Goal: Obtain resource: Download file/media

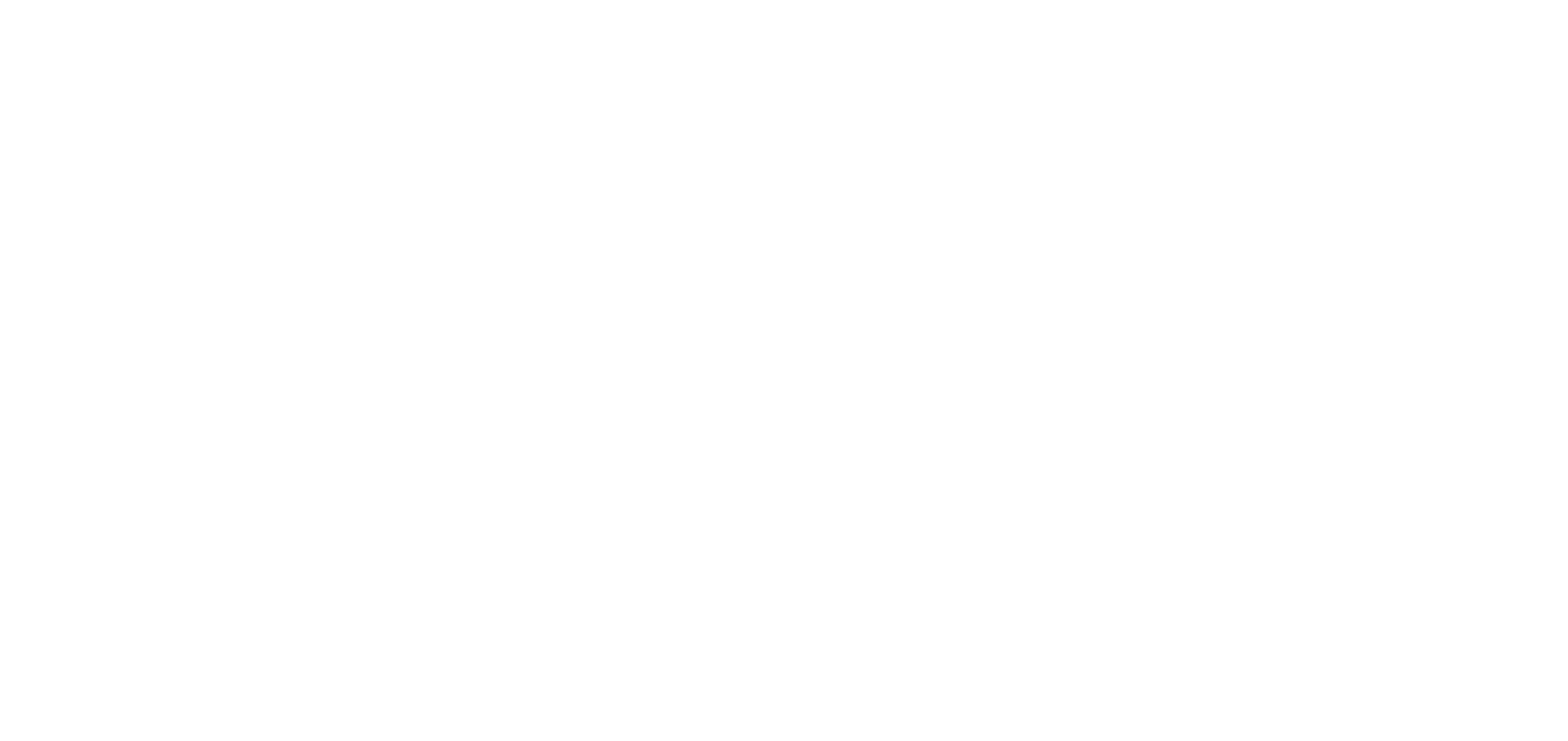
click at [894, 0] on html at bounding box center [784, 0] width 1568 height 0
click at [1414, 0] on html at bounding box center [784, 0] width 1568 height 0
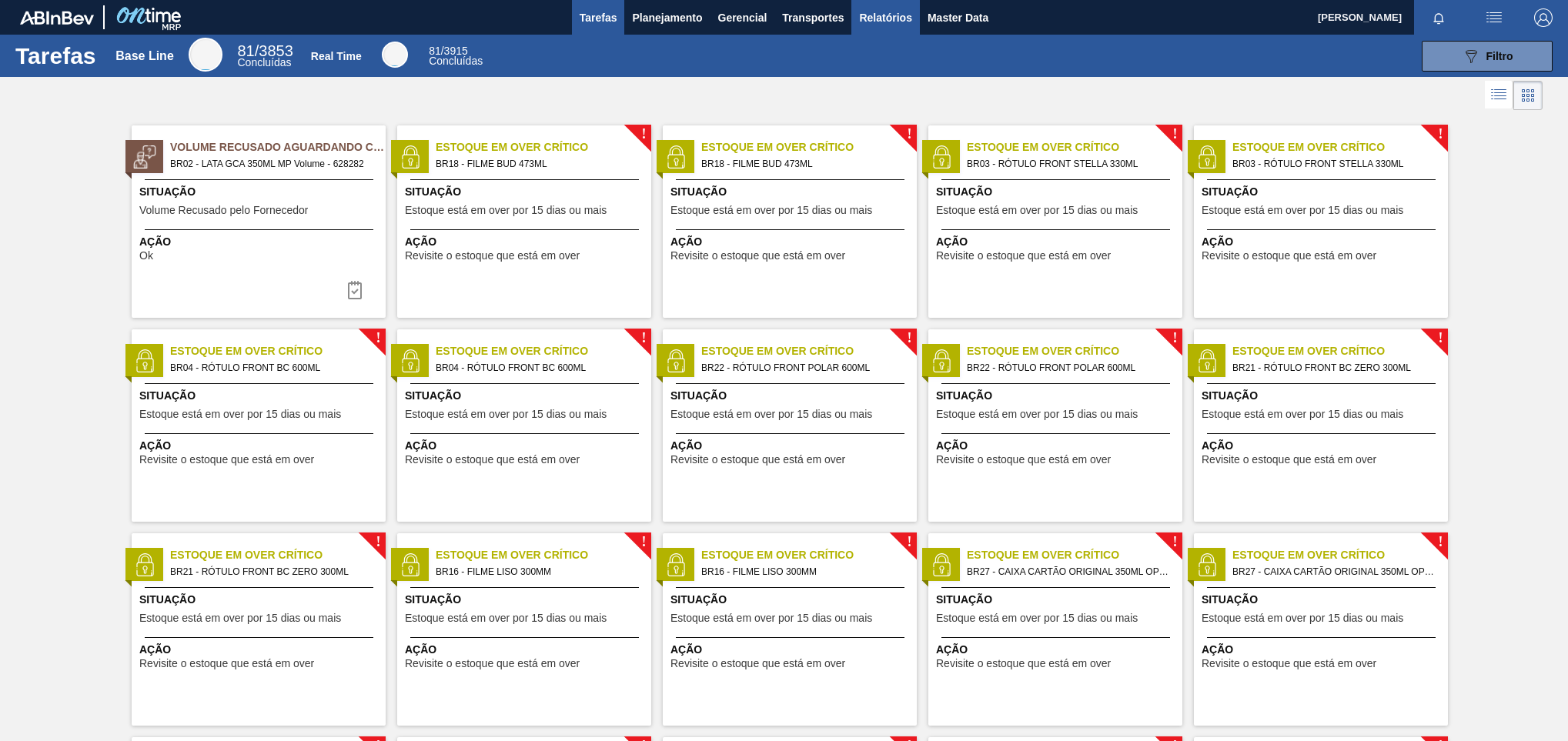
click at [876, 16] on span "Relatórios" at bounding box center [885, 18] width 52 height 19
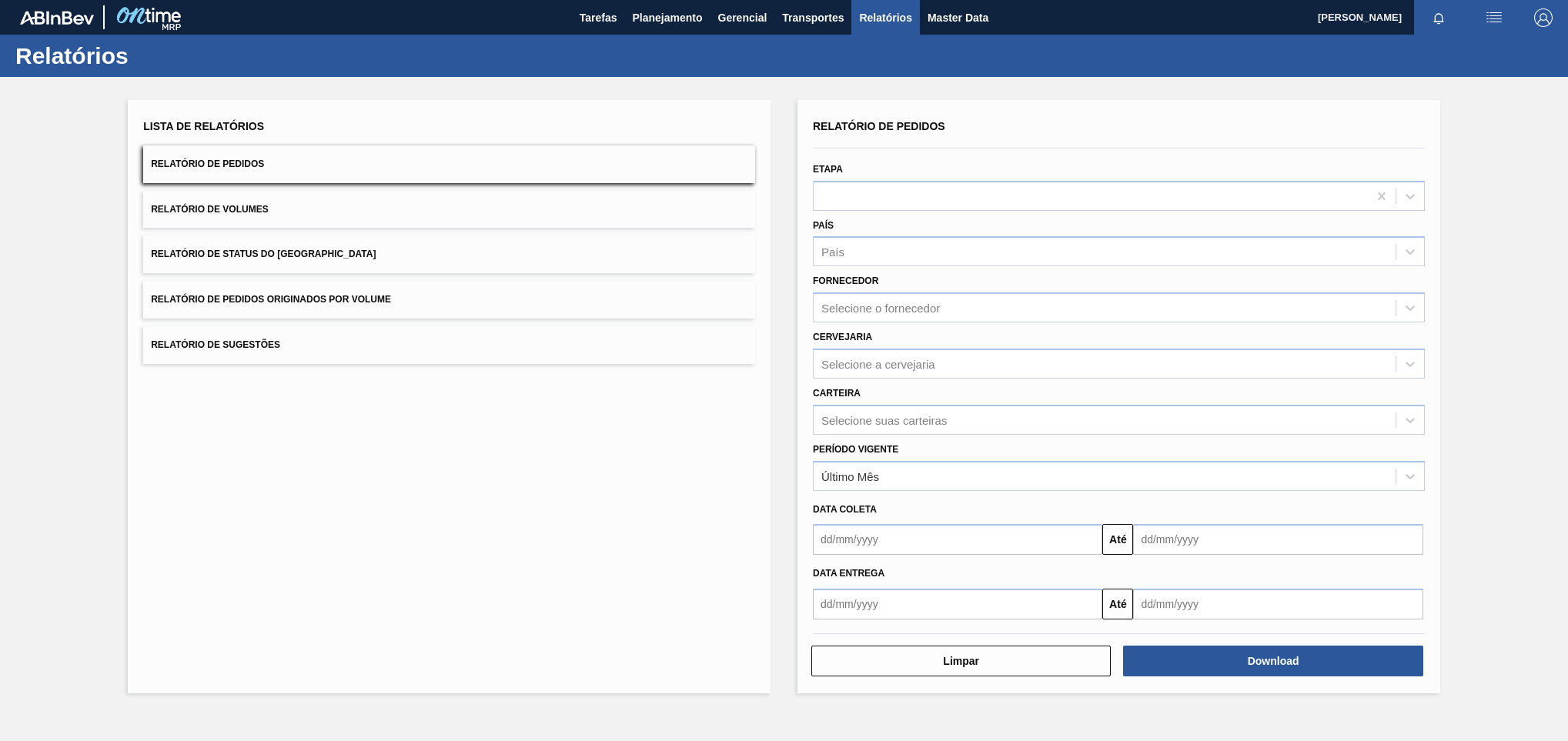
click at [897, 291] on div "Fornecedor Selecione o fornecedor" at bounding box center [1119, 296] width 612 height 52
click at [894, 307] on div "Selecione o fornecedor" at bounding box center [881, 308] width 119 height 13
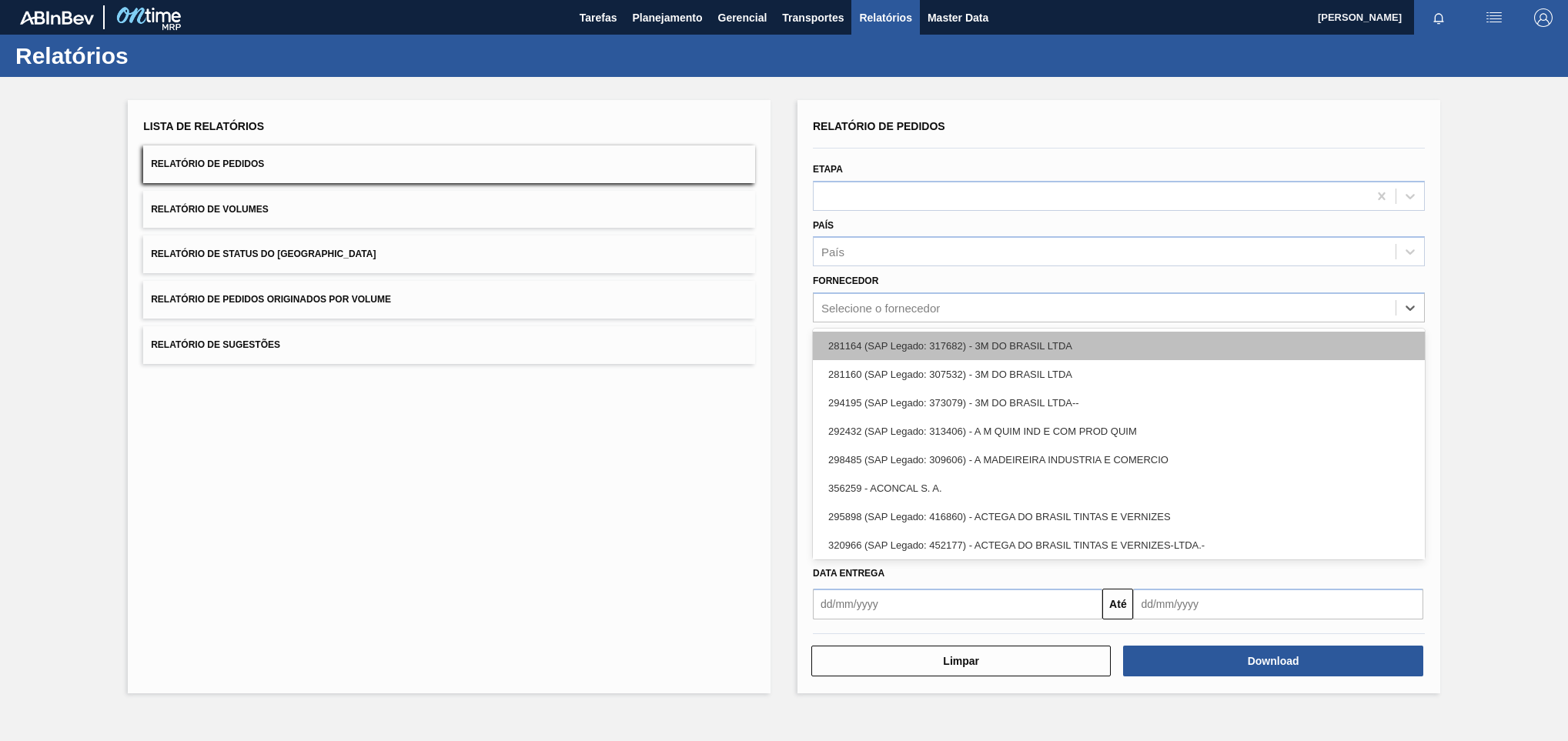
paste input "321816"
type input "321816"
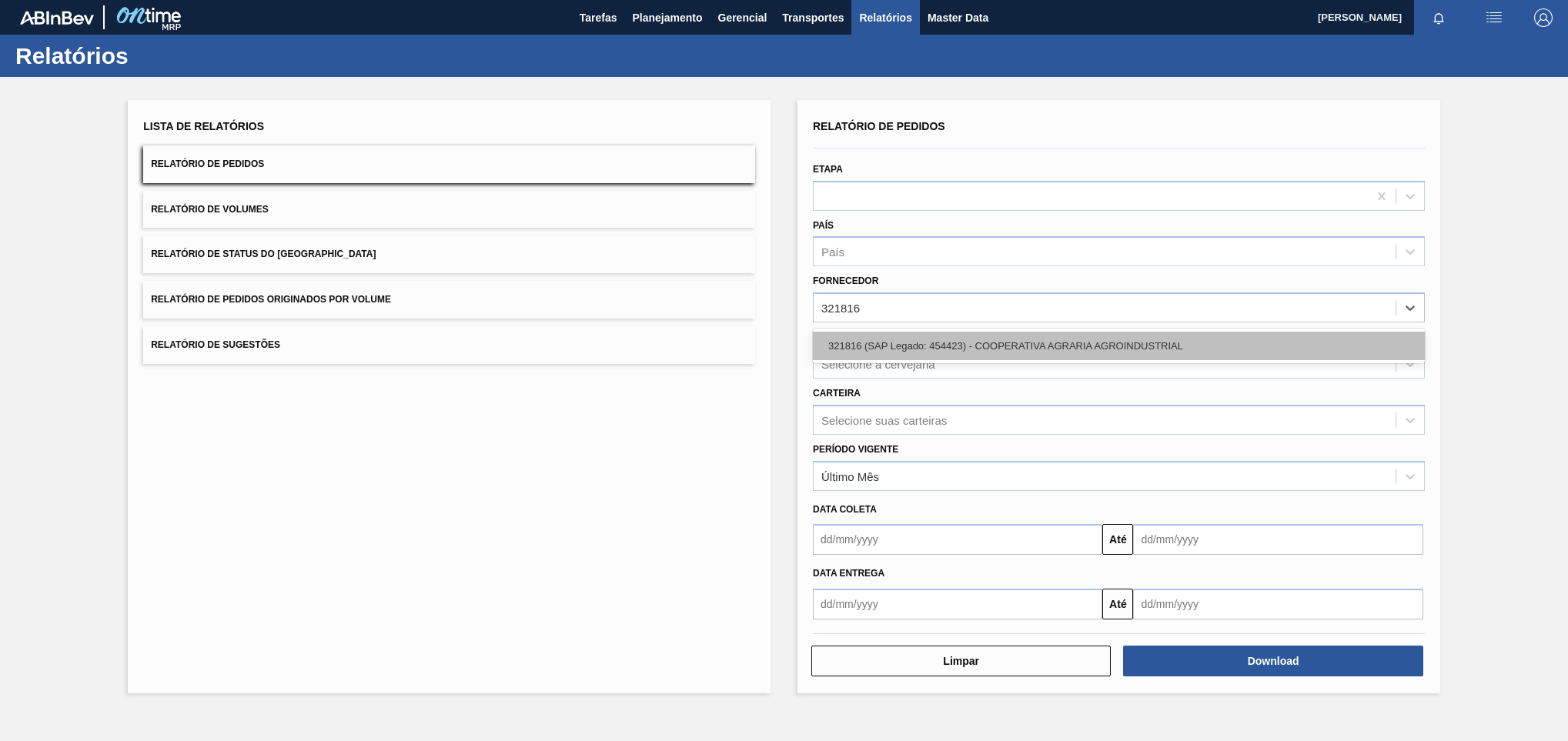
click at [894, 351] on div "321816 (SAP Legado: 454423) - COOPERATIVA AGRARIA AGROINDUSTRIAL" at bounding box center [1119, 346] width 612 height 28
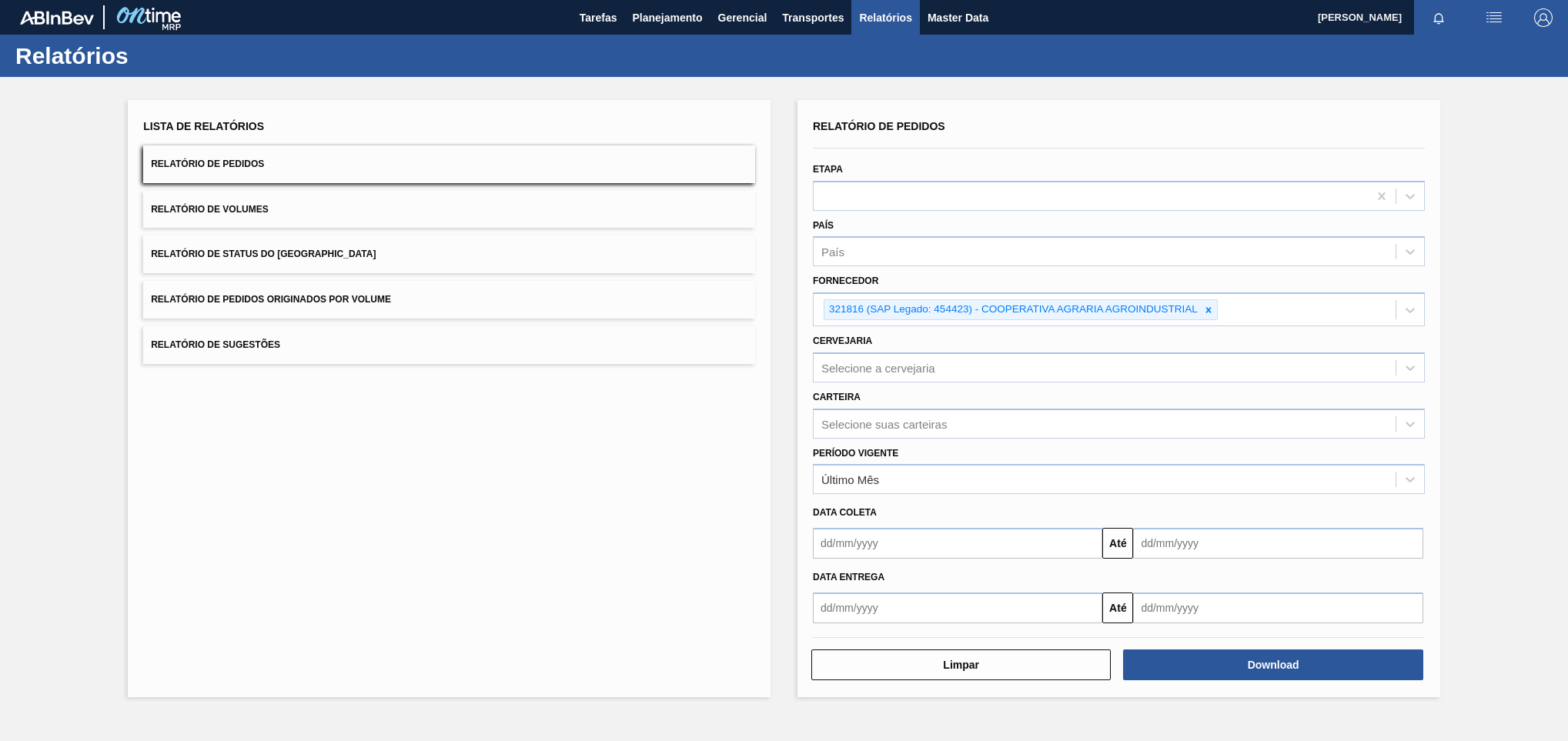
click at [739, 377] on div "Lista de Relatórios Relatório de Pedidos Relatório de Volumes Relatório de Stat…" at bounding box center [448, 399] width 643 height 597
click at [931, 356] on div "Selecione a cervejaria" at bounding box center [1105, 367] width 582 height 22
type input "jagua"
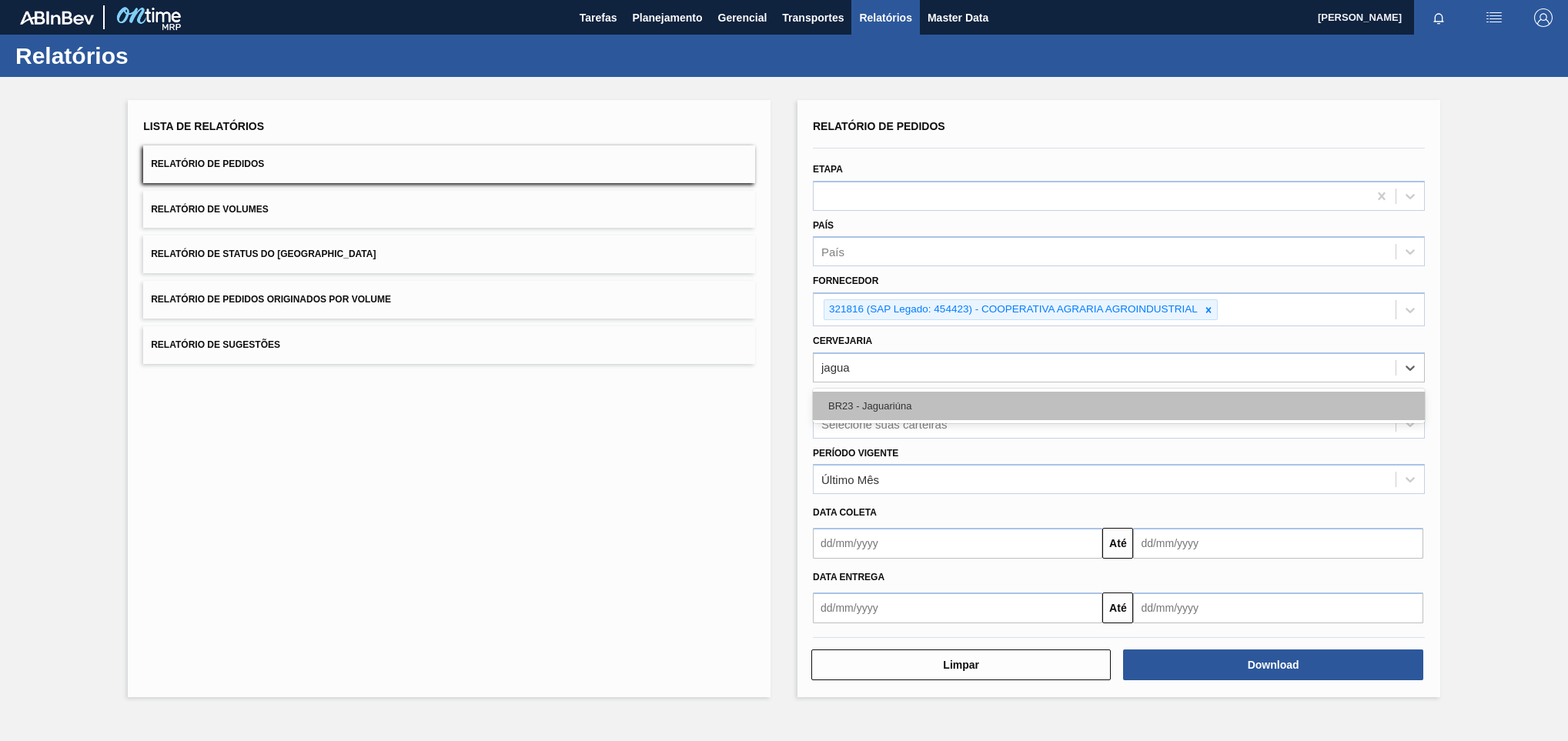
click at [915, 409] on div "BR23 - Jaguariúna" at bounding box center [1119, 406] width 612 height 28
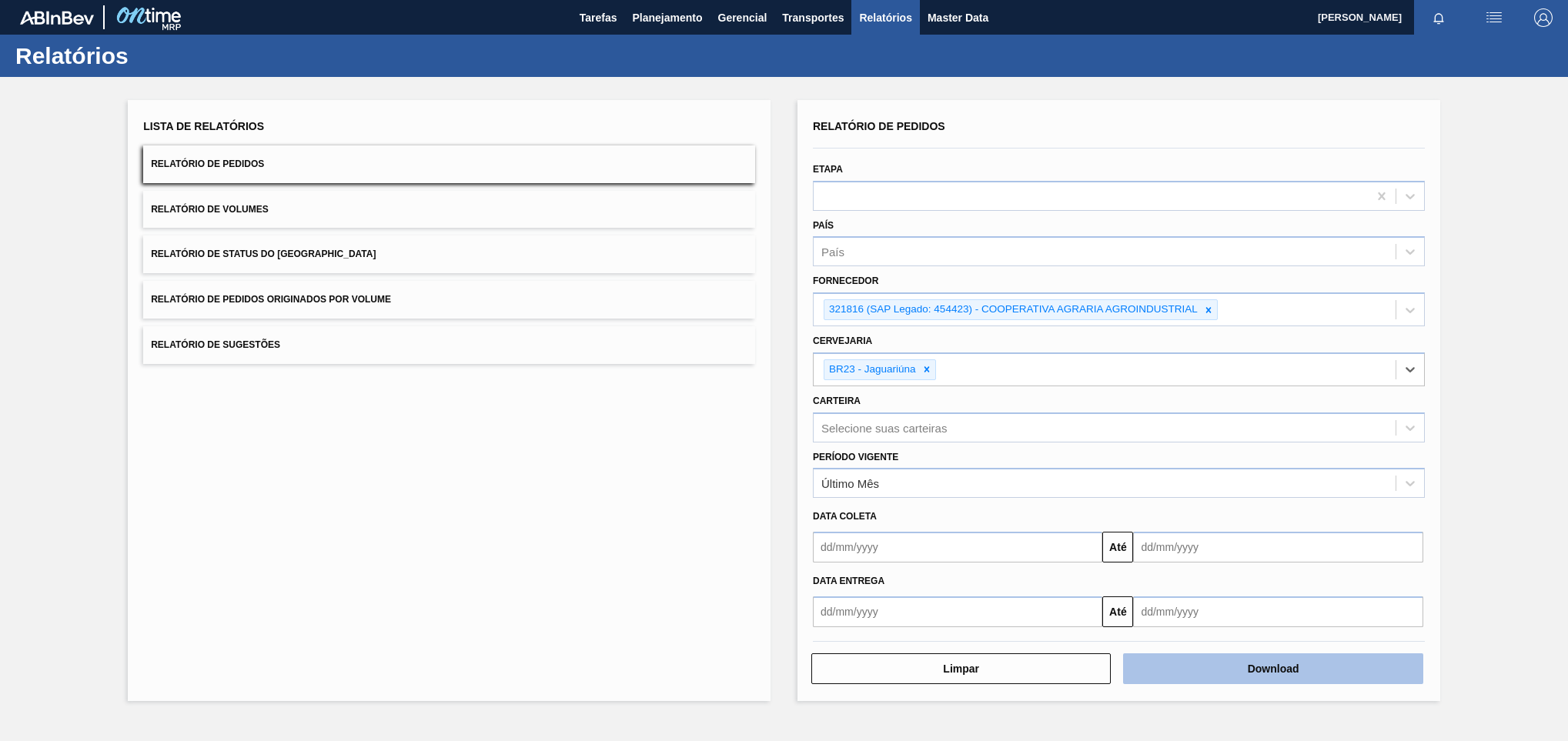
click at [1252, 663] on button "Download" at bounding box center [1273, 669] width 300 height 31
click at [591, 554] on div "Lista de Relatórios Relatório de Pedidos Relatório de Volumes Relatório de Stat…" at bounding box center [448, 400] width 643 height 601
